Goal: Complete application form

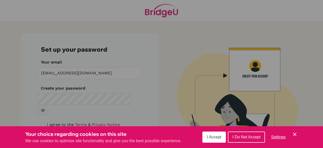
click at [211, 138] on span "I Accept" at bounding box center [214, 136] width 14 height 4
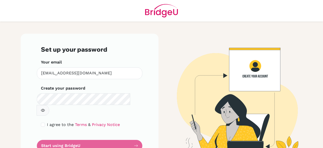
click at [45, 108] on icon "button" at bounding box center [43, 110] width 4 height 4
click at [63, 134] on form "Set up your password Your email teenao@dbis.in Invalid email Create your passwo…" at bounding box center [89, 98] width 97 height 105
click at [134, 135] on form "Set up your password Your email teenao@dbis.in Invalid email Create your passwo…" at bounding box center [89, 98] width 97 height 105
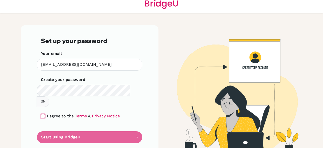
click at [41, 114] on input "checkbox" at bounding box center [43, 116] width 4 height 4
checkbox input "true"
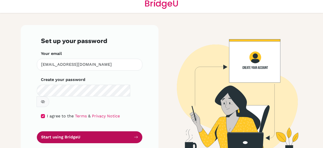
click at [136, 135] on icon "submit" at bounding box center [136, 137] width 4 height 4
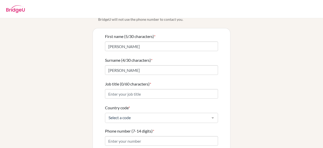
scroll to position [49, 0]
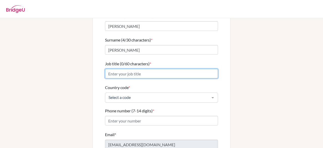
click at [141, 72] on input "Job title (0/60 characters) *" at bounding box center [161, 74] width 113 height 10
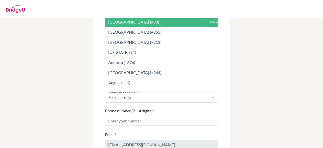
click at [211, 93] on div at bounding box center [213, 98] width 10 height 10
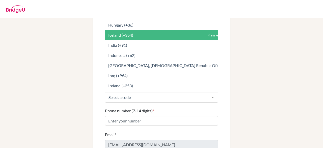
scroll to position [966, 0]
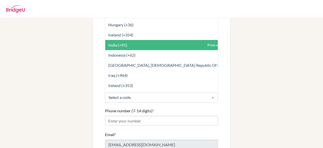
click at [125, 41] on span "India (+91)" at bounding box center [172, 45] width 135 height 10
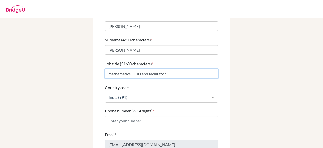
click at [109, 69] on input "mathematics HOD and facilitator" at bounding box center [161, 74] width 113 height 10
type input "Mathematics HOD and facilitator"
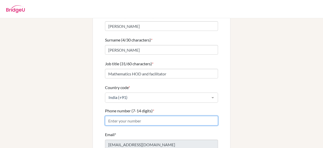
click at [126, 116] on input "Phone number (7-14 digits) *" at bounding box center [161, 121] width 113 height 10
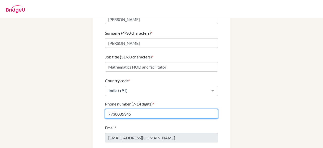
scroll to position [77, 0]
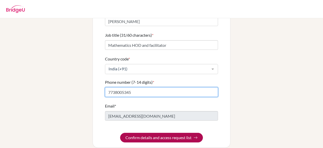
type input "7738005345"
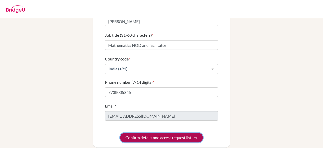
click at [164, 132] on button "Confirm details and access request list" at bounding box center [161, 137] width 83 height 10
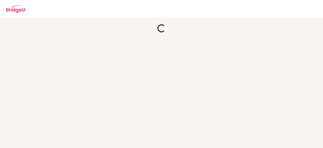
scroll to position [0, 0]
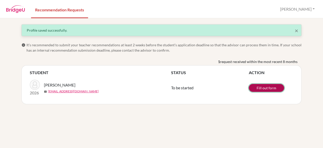
click at [267, 89] on link "Fill out form" at bounding box center [266, 88] width 35 height 8
